Goal: Transaction & Acquisition: Purchase product/service

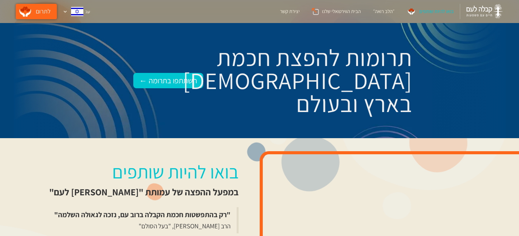
click at [33, 9] on link "לתרום" at bounding box center [36, 11] width 41 height 15
click at [32, 9] on link "לתרום" at bounding box center [36, 11] width 41 height 15
click at [167, 79] on div "השתתפו בתרומה ←" at bounding box center [169, 81] width 58 height 12
